Goal: Information Seeking & Learning: Learn about a topic

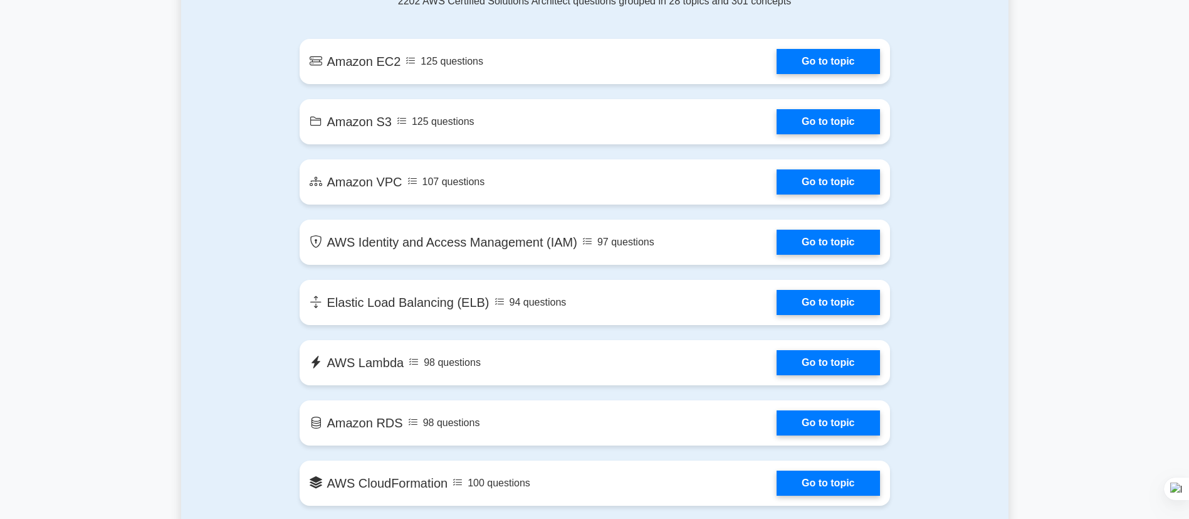
scroll to position [752, 0]
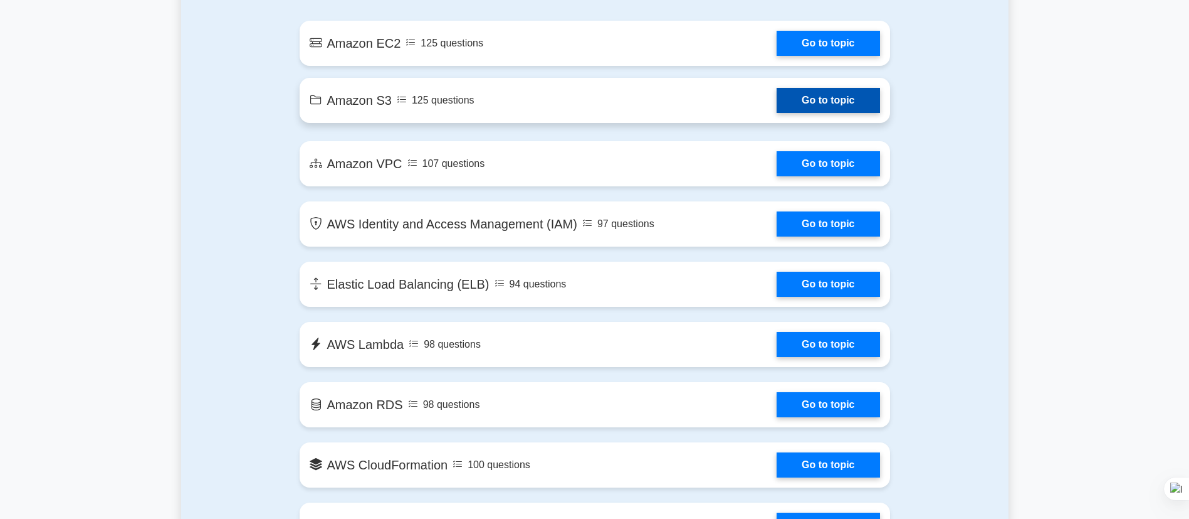
click at [827, 98] on link "Go to topic" at bounding box center [828, 100] width 103 height 25
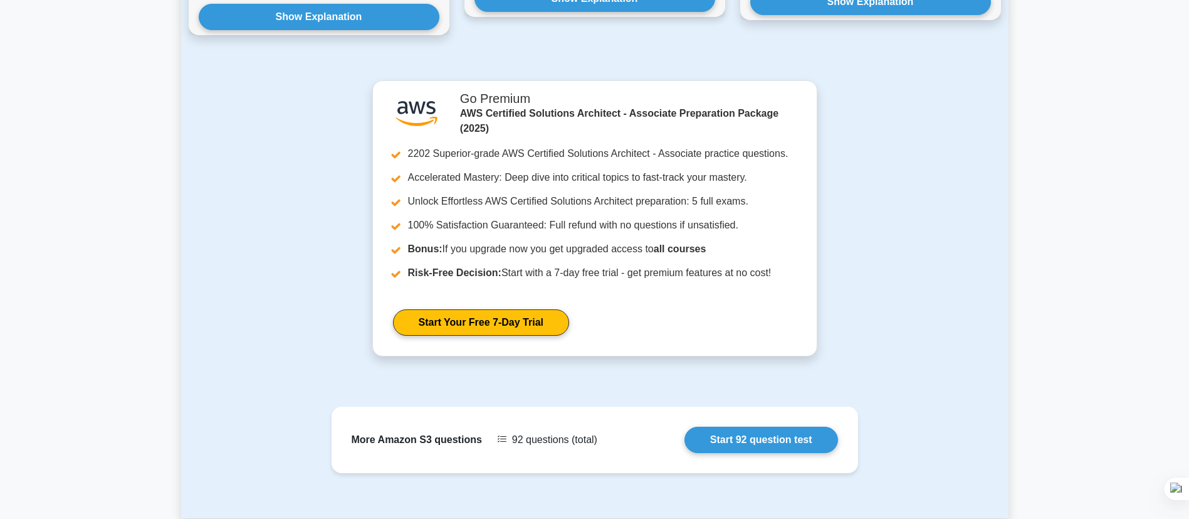
scroll to position [1223, 0]
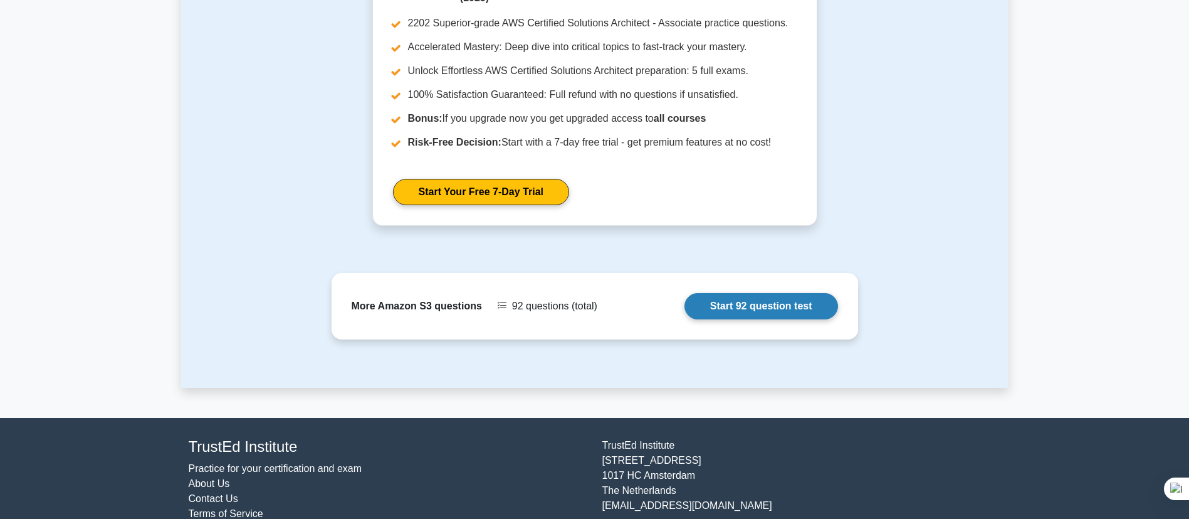
click at [727, 293] on link "Start 92 question test" at bounding box center [762, 306] width 154 height 26
